Goal: Task Accomplishment & Management: Manage account settings

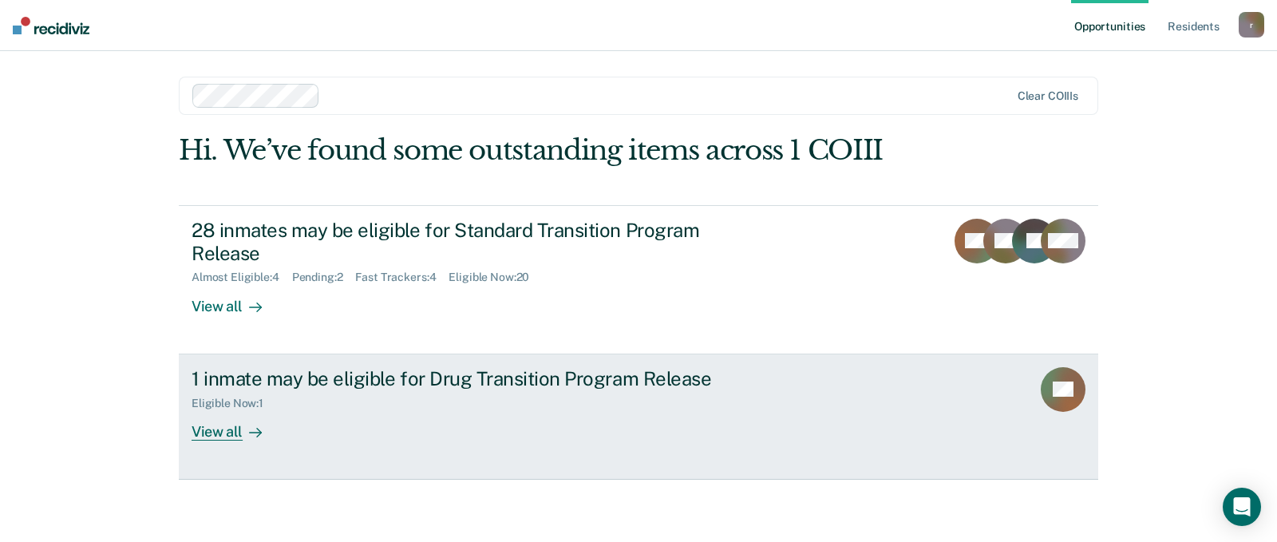
click at [232, 427] on div "View all" at bounding box center [236, 425] width 89 height 31
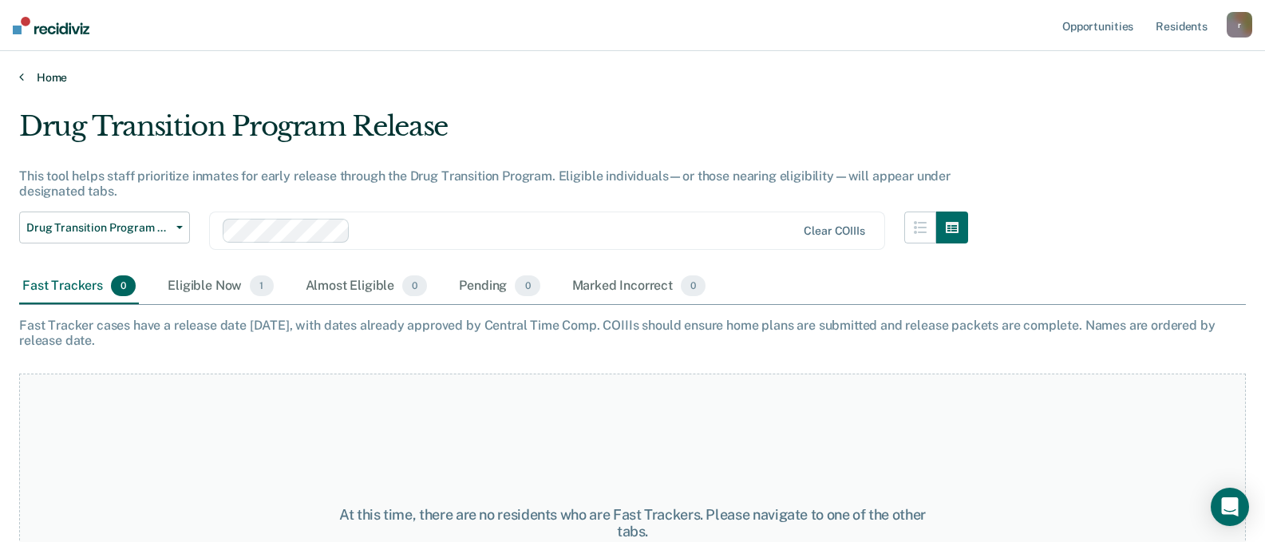
click at [54, 76] on link "Home" at bounding box center [632, 77] width 1227 height 14
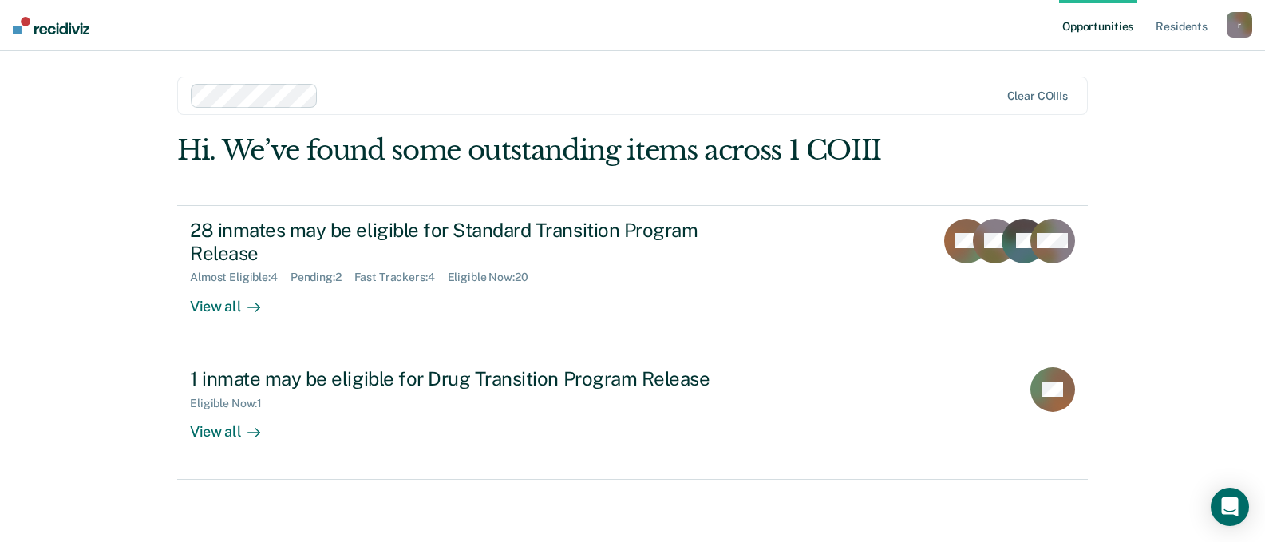
scroll to position [2, 0]
click at [1230, 22] on div "r" at bounding box center [1240, 25] width 26 height 26
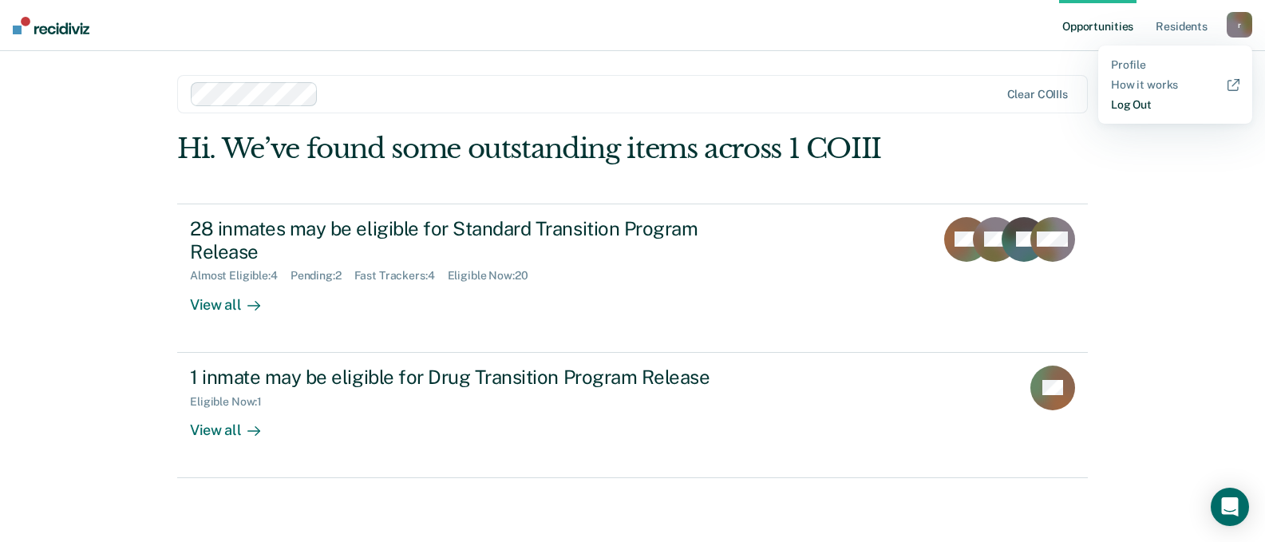
click at [1123, 107] on link "Log Out" at bounding box center [1175, 105] width 129 height 14
